Goal: Information Seeking & Learning: Learn about a topic

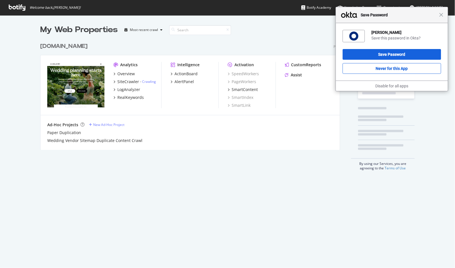
scroll to position [110, 300]
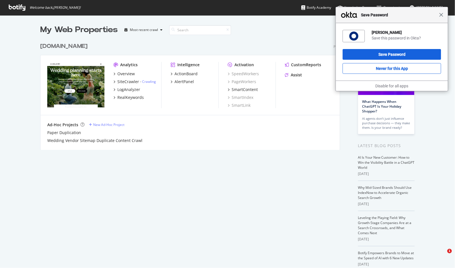
click at [441, 16] on span "Close" at bounding box center [441, 15] width 4 height 4
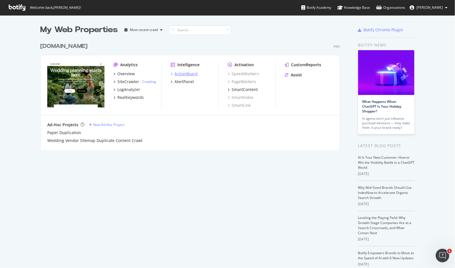
click at [175, 71] on div "ActionBoard" at bounding box center [186, 74] width 23 height 6
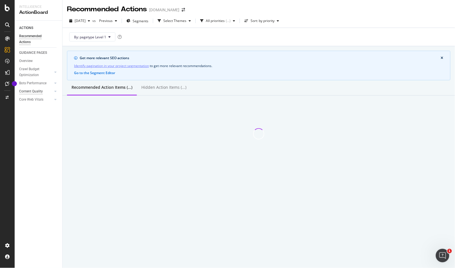
click at [30, 90] on div "Content Quality" at bounding box center [31, 91] width 24 height 6
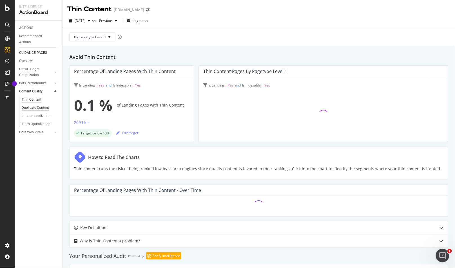
click at [47, 108] on div "Duplicate Content" at bounding box center [35, 108] width 27 height 6
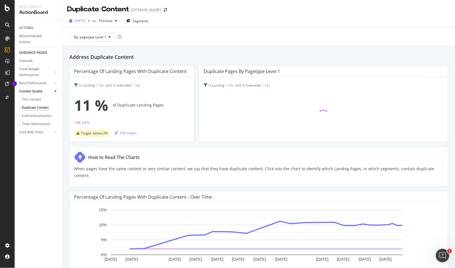
click at [86, 21] on span "[DATE]" at bounding box center [80, 20] width 11 height 5
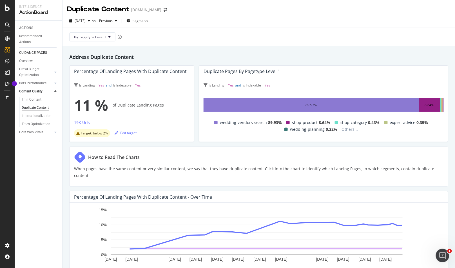
click at [271, 158] on div "How to Read The Charts" at bounding box center [258, 157] width 369 height 12
